Goal: Task Accomplishment & Management: Use online tool/utility

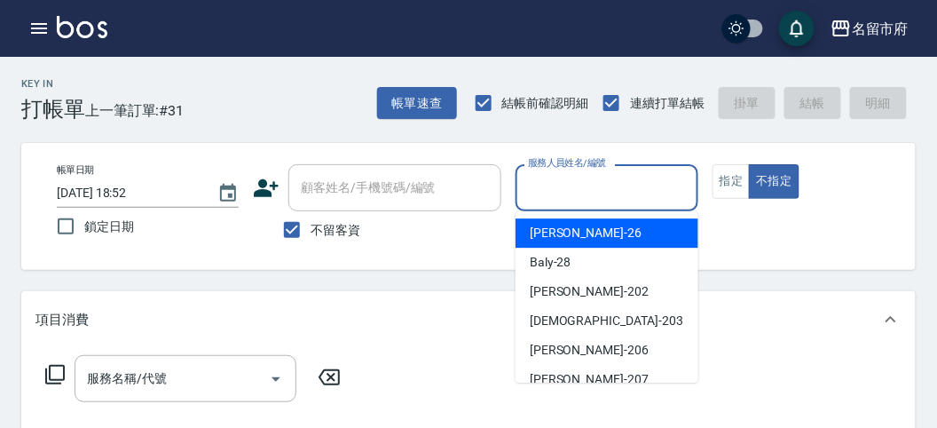
click at [550, 184] on input "服務人員姓名/編號" at bounding box center [606, 187] width 166 height 31
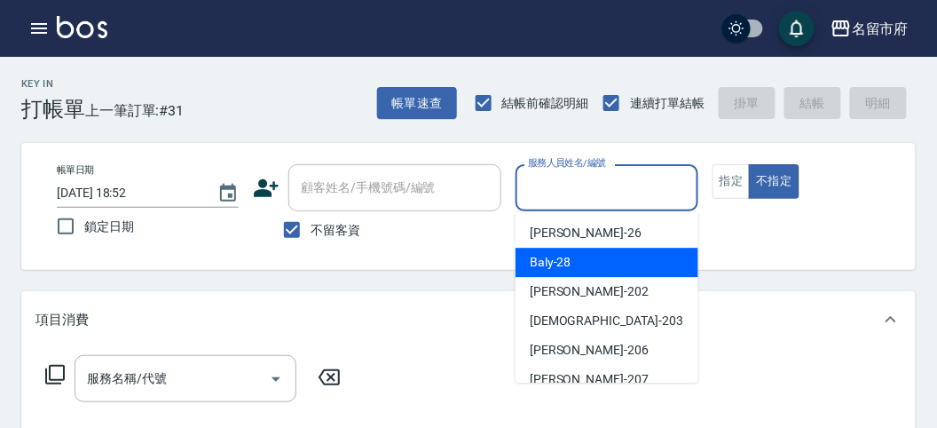
click at [543, 269] on span "Baly -28" at bounding box center [551, 262] width 42 height 19
type input "Baly-28"
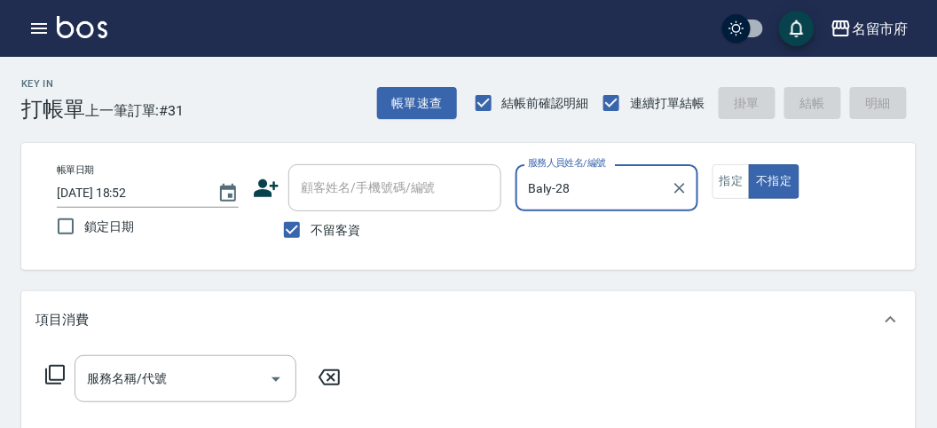
click at [55, 375] on icon at bounding box center [54, 374] width 21 height 21
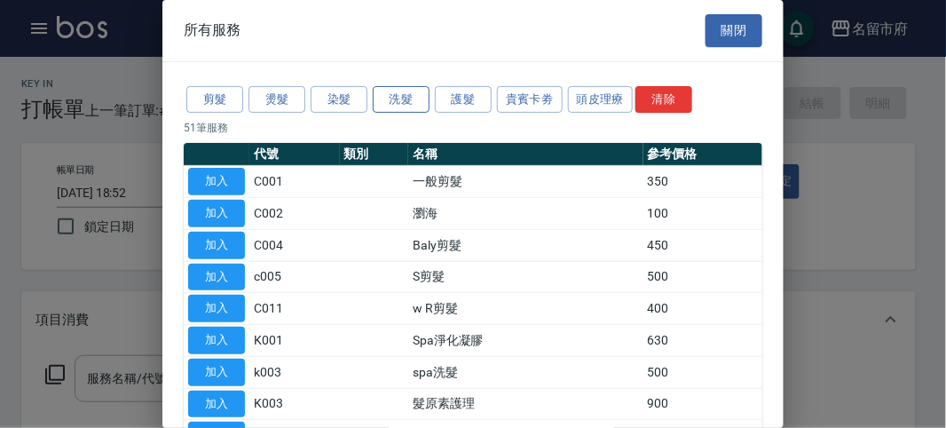
click at [406, 98] on button "洗髮" at bounding box center [401, 99] width 57 height 27
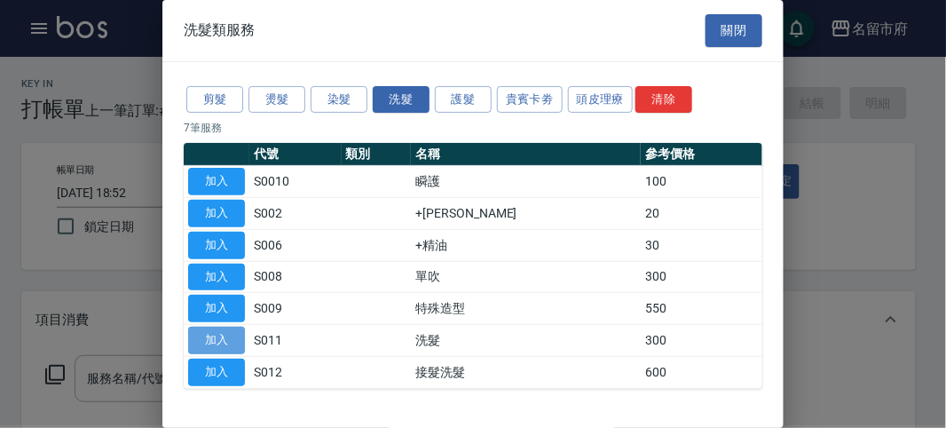
click at [224, 330] on button "加入" at bounding box center [216, 339] width 57 height 27
type input "洗髮(S011)"
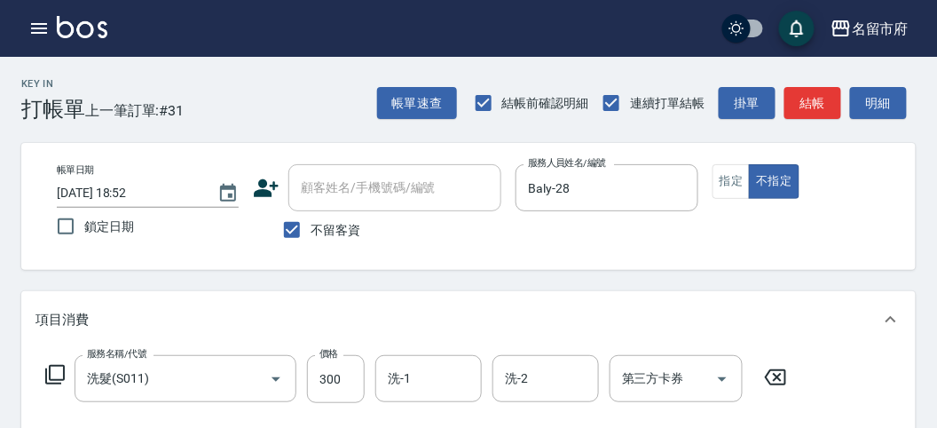
drag, startPoint x: 58, startPoint y: 374, endPoint x: 61, endPoint y: 365, distance: 10.4
click at [61, 365] on icon at bounding box center [54, 374] width 21 height 21
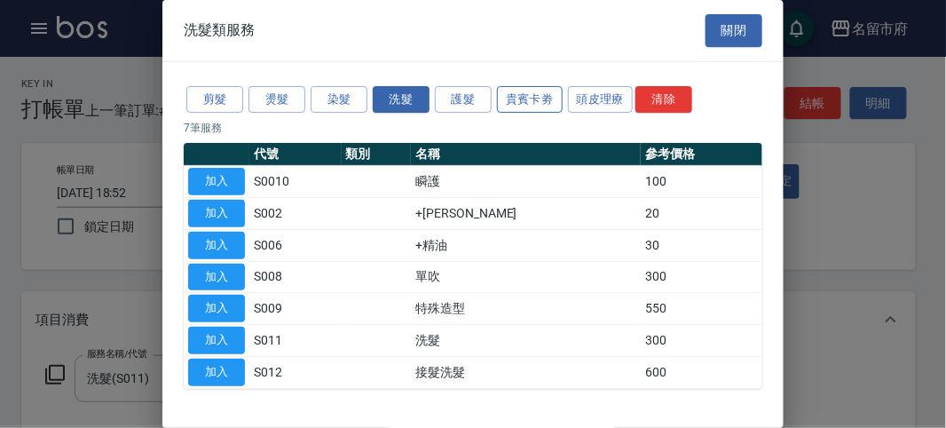
click at [522, 100] on button "貴賓卡劵" at bounding box center [530, 99] width 66 height 27
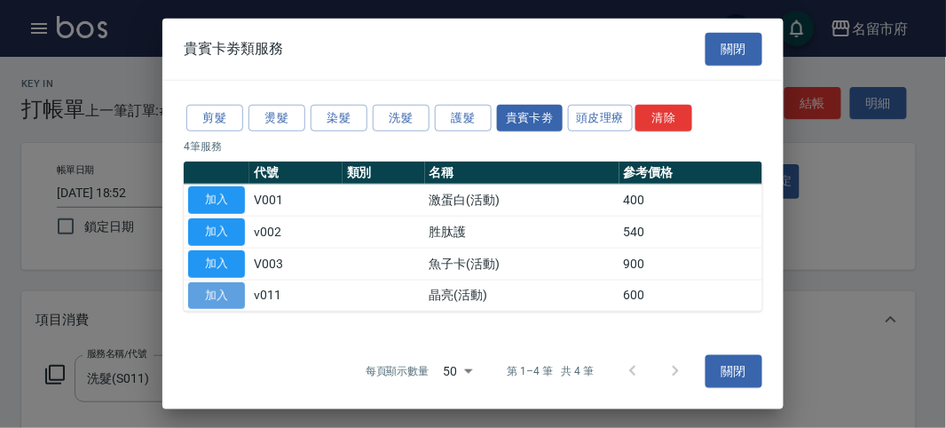
click at [213, 294] on button "加入" at bounding box center [216, 294] width 57 height 27
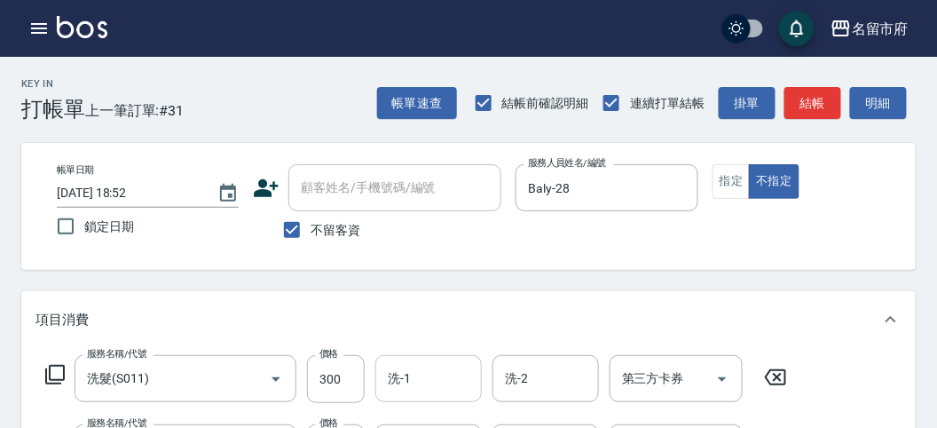
click at [436, 383] on input "洗-1" at bounding box center [428, 378] width 90 height 31
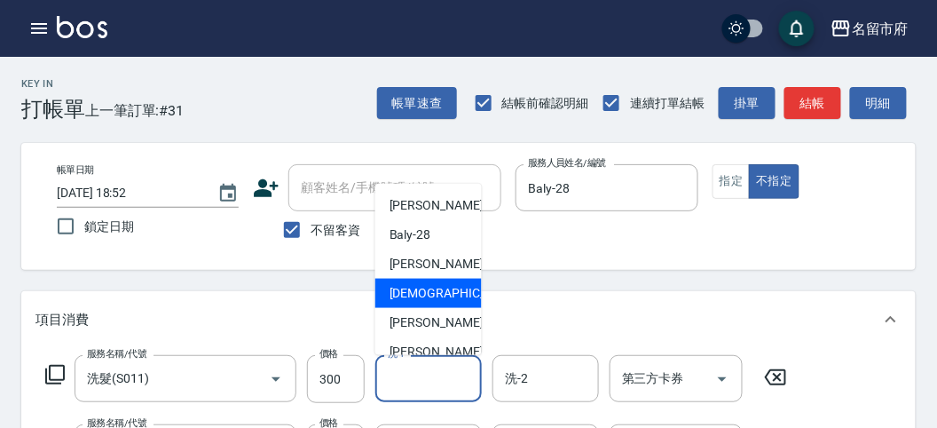
scroll to position [193, 0]
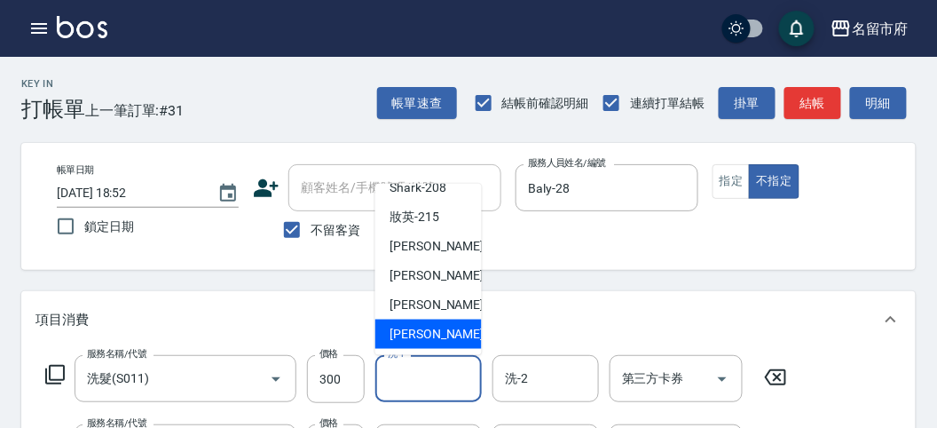
drag, startPoint x: 420, startPoint y: 342, endPoint x: 408, endPoint y: 333, distance: 15.3
click at [420, 339] on span "[PERSON_NAME] -222" at bounding box center [448, 334] width 119 height 19
type input "[PERSON_NAME]-222"
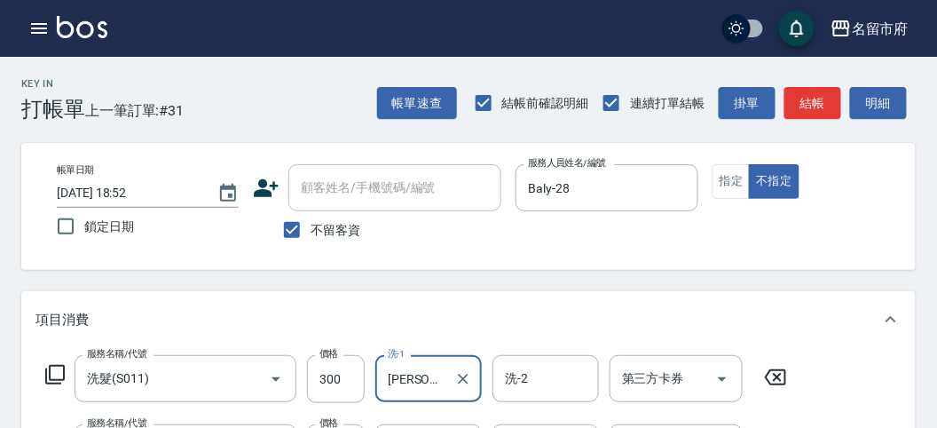
scroll to position [197, 0]
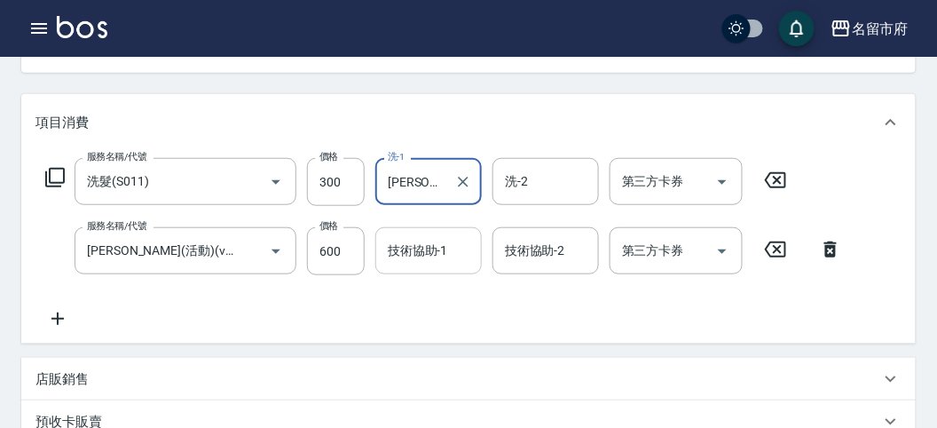
click at [412, 244] on input "技術協助-1" at bounding box center [428, 250] width 90 height 31
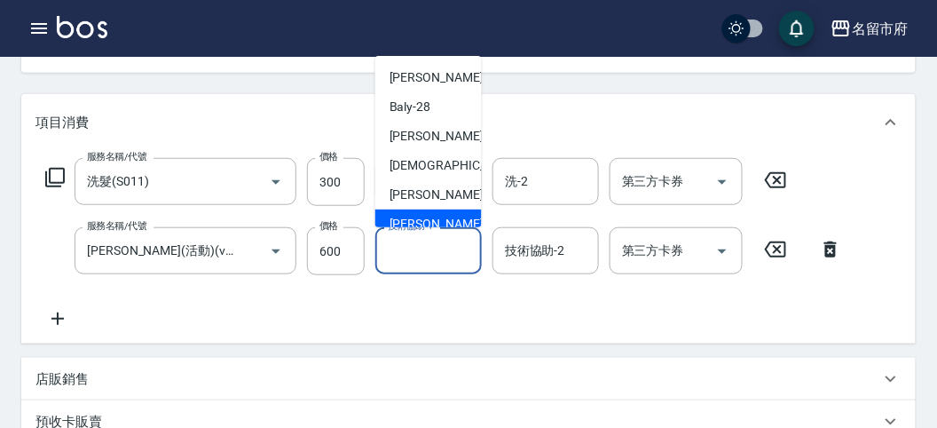
scroll to position [193, 0]
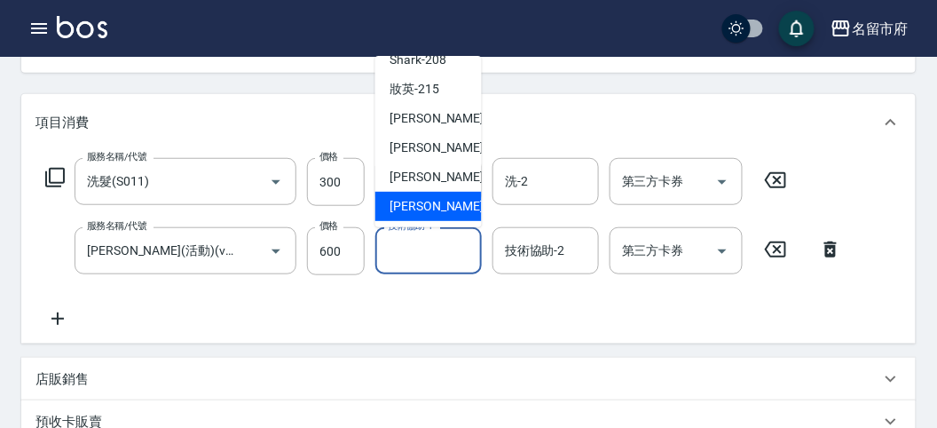
click at [418, 210] on span "[PERSON_NAME] -222" at bounding box center [448, 206] width 119 height 19
type input "[PERSON_NAME]-222"
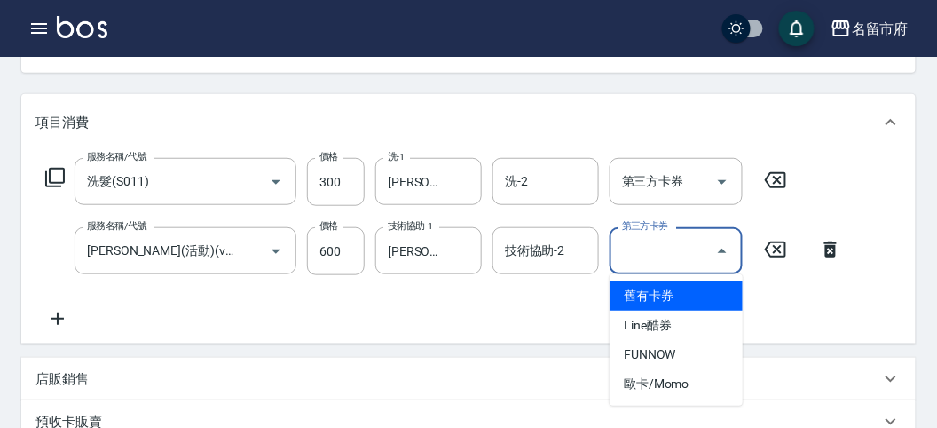
drag, startPoint x: 661, startPoint y: 241, endPoint x: 656, endPoint y: 219, distance: 22.6
click at [661, 240] on div "第三方卡券 第三方卡券" at bounding box center [675, 250] width 133 height 47
drag, startPoint x: 644, startPoint y: 302, endPoint x: 202, endPoint y: 257, distance: 444.0
click at [613, 298] on span "舊有卡券" at bounding box center [675, 295] width 133 height 29
type input "舊有卡券"
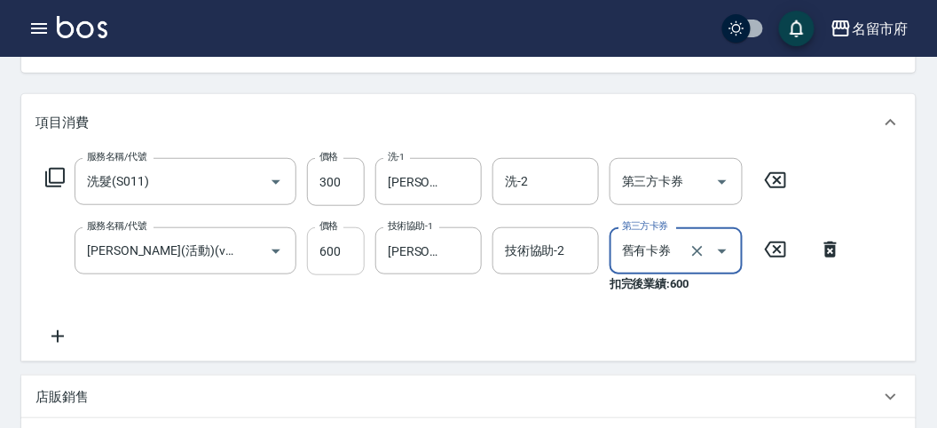
click at [342, 260] on input "600" at bounding box center [336, 251] width 58 height 48
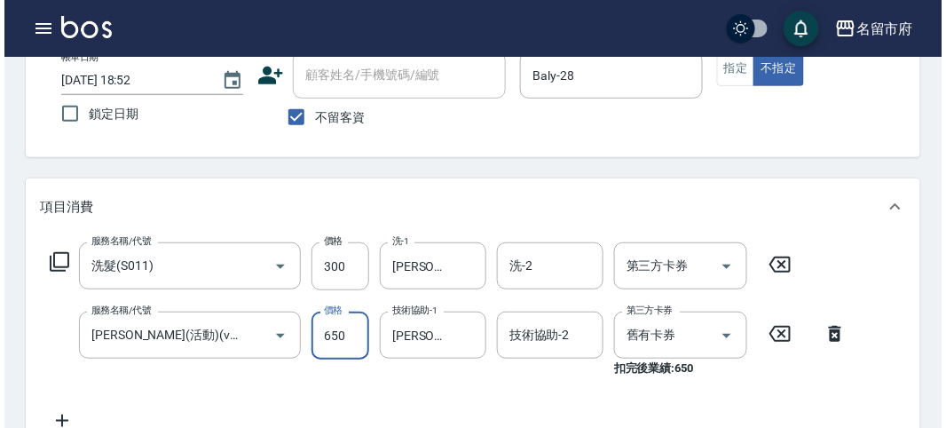
scroll to position [606, 0]
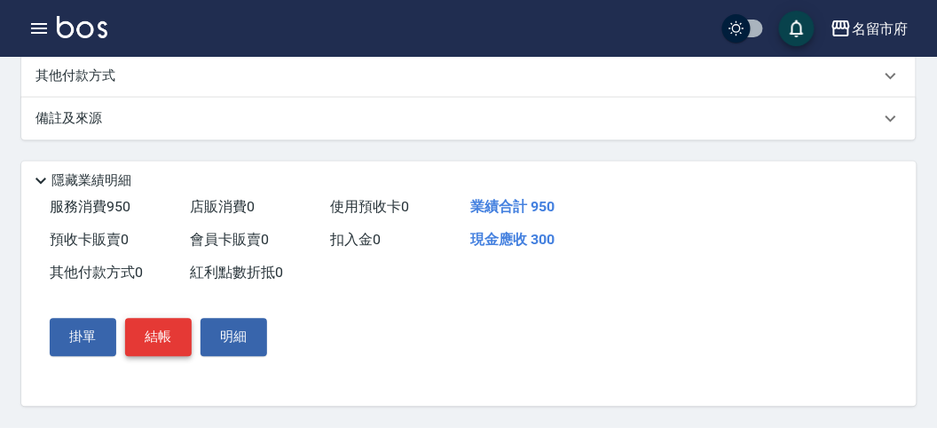
type input "650"
click at [169, 325] on button "結帳" at bounding box center [158, 336] width 67 height 37
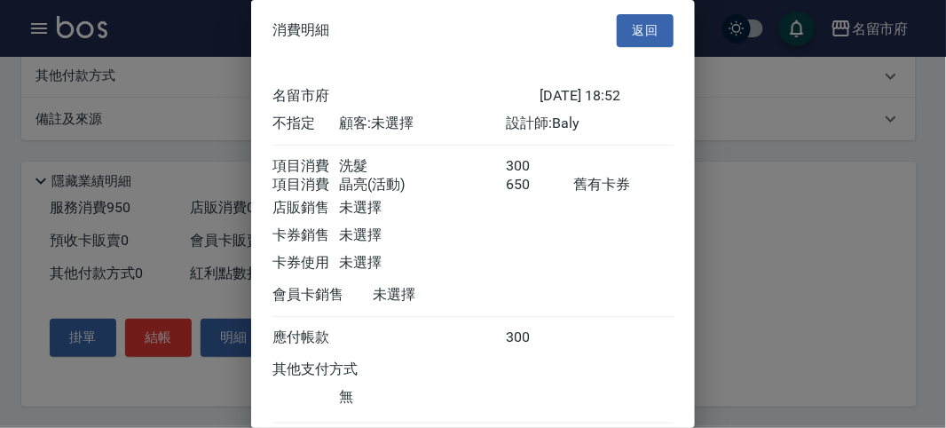
scroll to position [118, 0]
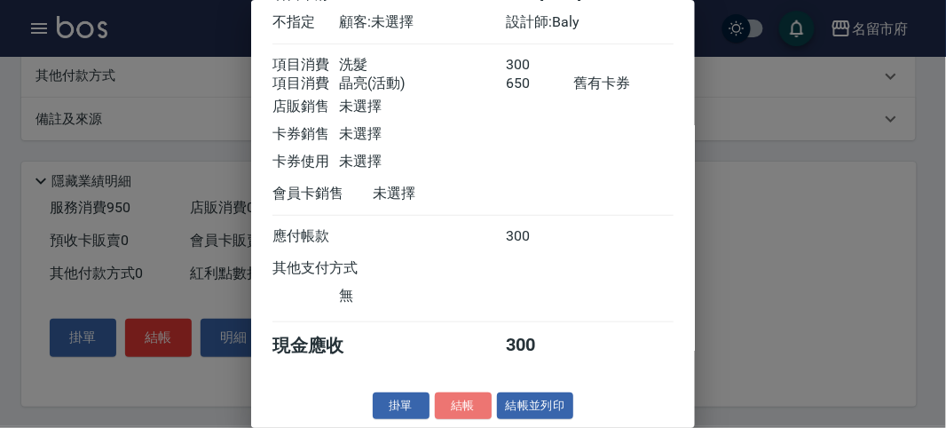
drag, startPoint x: 470, startPoint y: 401, endPoint x: 471, endPoint y: 392, distance: 8.9
click at [470, 397] on button "結帳" at bounding box center [463, 405] width 57 height 27
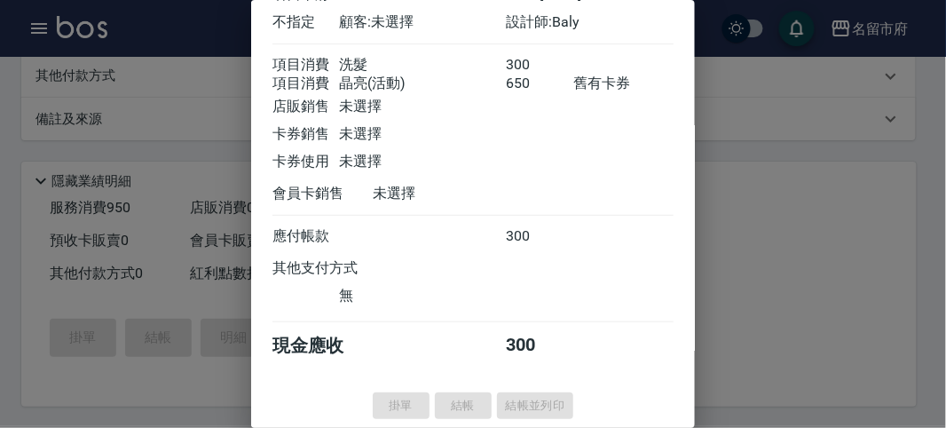
type input "[DATE] 19:25"
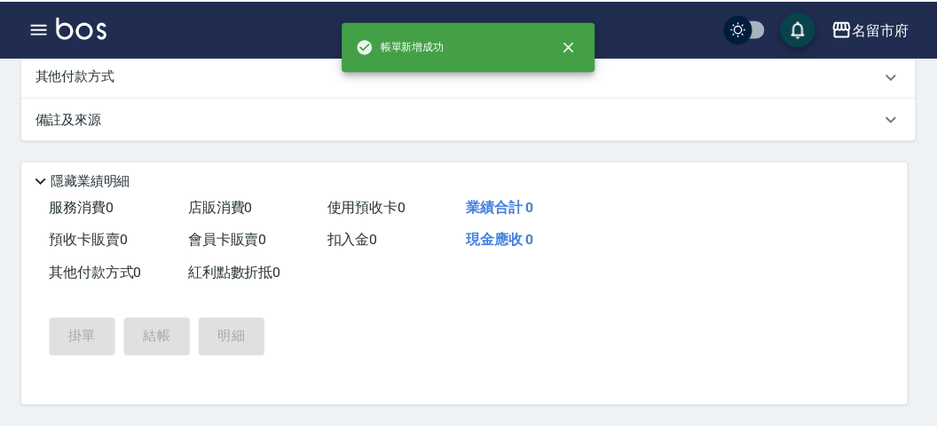
scroll to position [0, 0]
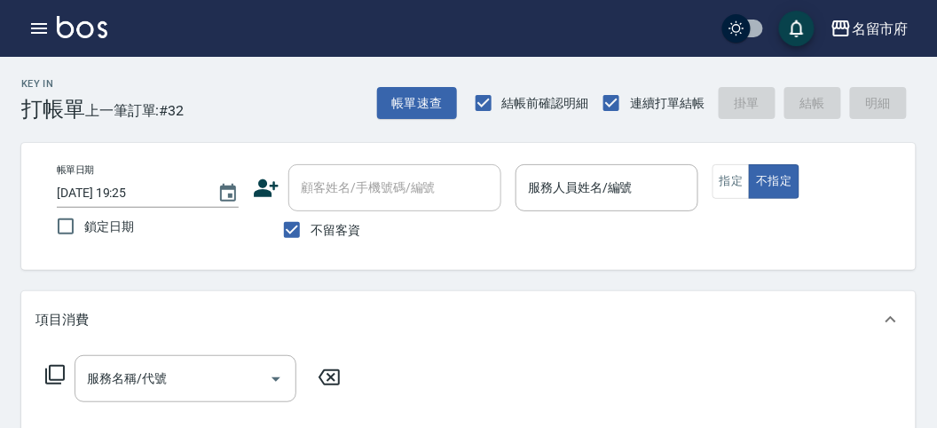
click at [581, 412] on div "服務名稱/代號 服務名稱/代號" at bounding box center [468, 409] width 894 height 122
